Goal: Information Seeking & Learning: Find specific fact

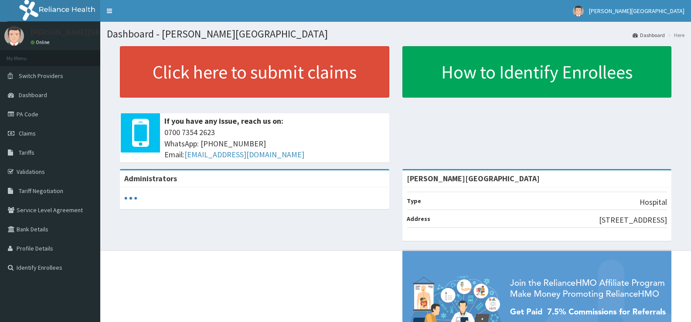
click at [457, 134] on div "Click here to submit claims If you have any issue, reach us on: [PHONE_NUMBER] …" at bounding box center [396, 107] width 578 height 123
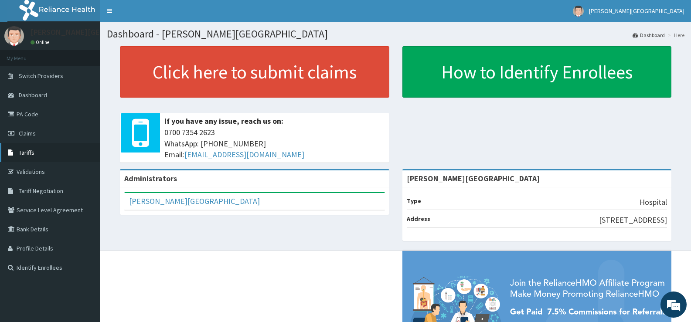
click at [39, 147] on link "Tariffs" at bounding box center [50, 152] width 100 height 19
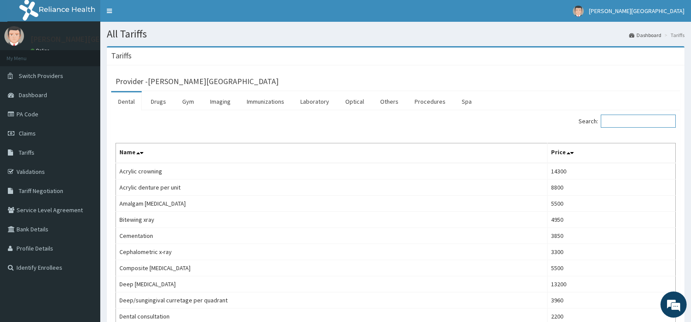
click at [618, 123] on input "Search:" at bounding box center [638, 121] width 75 height 13
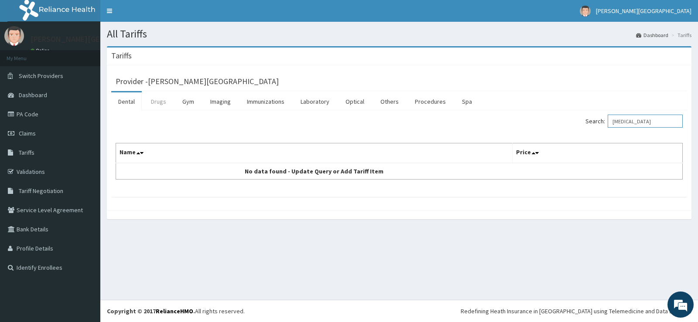
type input "KEPPRA"
click at [157, 105] on link "Drugs" at bounding box center [158, 101] width 29 height 18
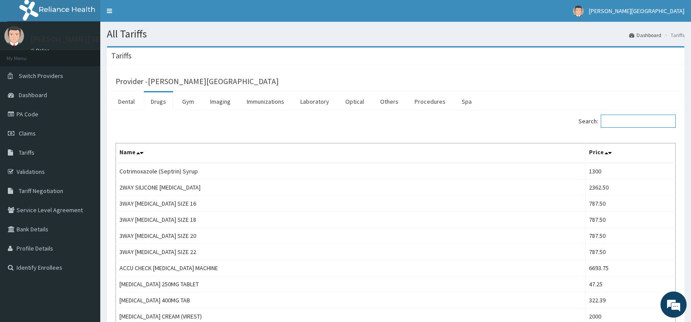
click at [619, 118] on input "Search:" at bounding box center [638, 121] width 75 height 13
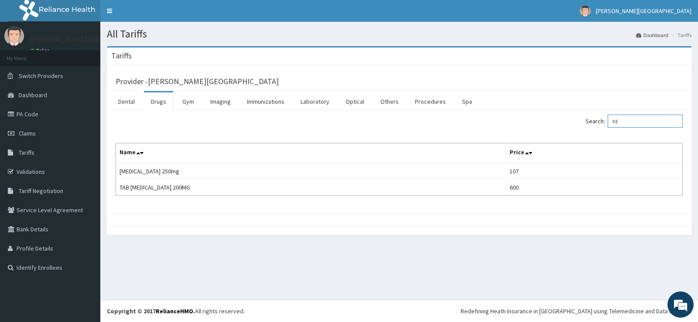
type input "K"
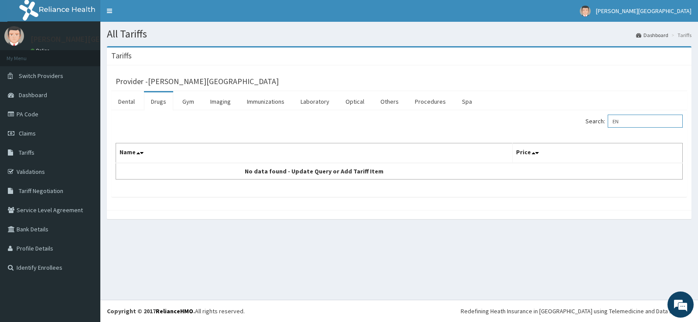
type input "E"
type input "CHRONO"
